Goal: Task Accomplishment & Management: Use online tool/utility

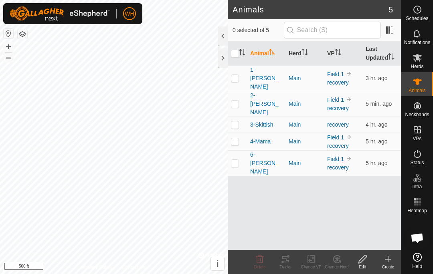
click at [239, 73] on td at bounding box center [237, 78] width 19 height 26
checkbox input "true"
click at [283, 257] on icon at bounding box center [285, 259] width 7 height 6
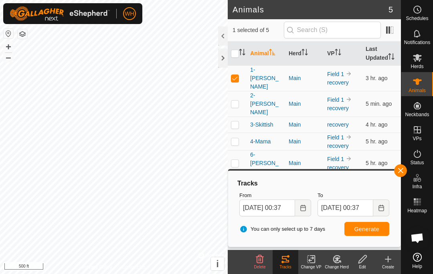
click at [238, 101] on p-checkbox at bounding box center [235, 104] width 8 height 6
checkbox input "true"
click at [237, 77] on p-checkbox at bounding box center [235, 78] width 8 height 6
checkbox input "false"
click at [372, 226] on span "Generate" at bounding box center [366, 229] width 25 height 6
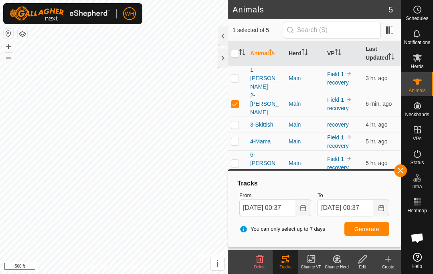
click at [239, 92] on td at bounding box center [237, 104] width 19 height 26
checkbox input "false"
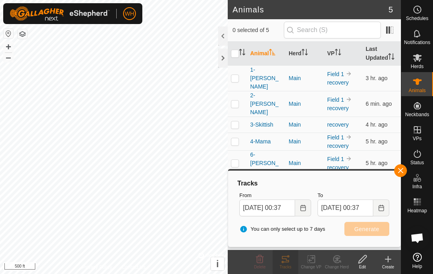
click at [238, 121] on p-checkbox at bounding box center [235, 124] width 8 height 6
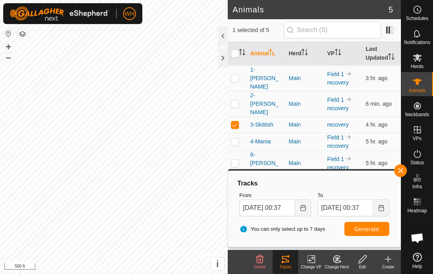
click at [373, 230] on span "Generate" at bounding box center [366, 229] width 25 height 6
click at [236, 121] on p-checkbox at bounding box center [235, 124] width 8 height 6
checkbox input "false"
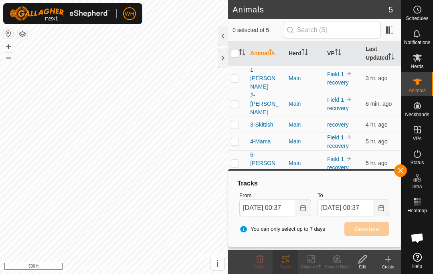
click at [233, 138] on p-checkbox at bounding box center [235, 141] width 8 height 6
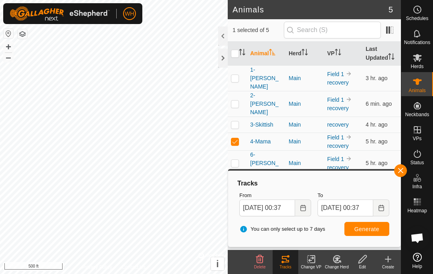
click at [366, 226] on span "Generate" at bounding box center [366, 229] width 25 height 6
click at [234, 138] on p-checkbox at bounding box center [235, 141] width 8 height 6
checkbox input "false"
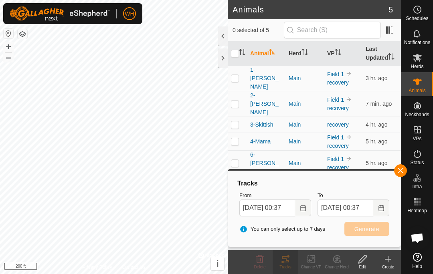
click at [237, 160] on p-checkbox at bounding box center [235, 163] width 8 height 6
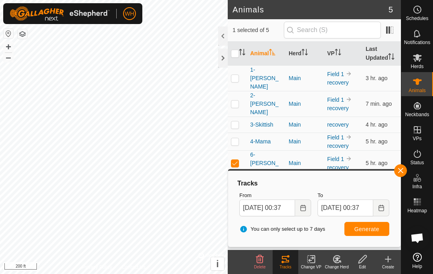
checkbox input "true"
click at [365, 224] on button "Generate" at bounding box center [366, 229] width 45 height 14
click at [413, 62] on icon at bounding box center [417, 58] width 10 height 10
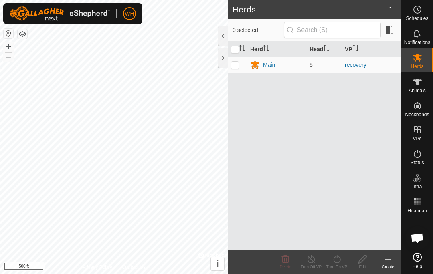
click at [263, 65] on div "Main" at bounding box center [276, 65] width 53 height 10
